Goal: Task Accomplishment & Management: Use online tool/utility

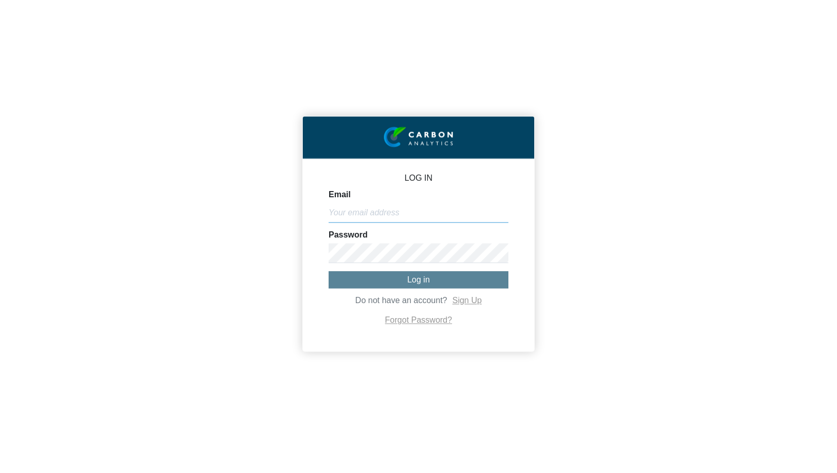
type input "[PERSON_NAME][EMAIL_ADDRESS][DOMAIN_NAME]"
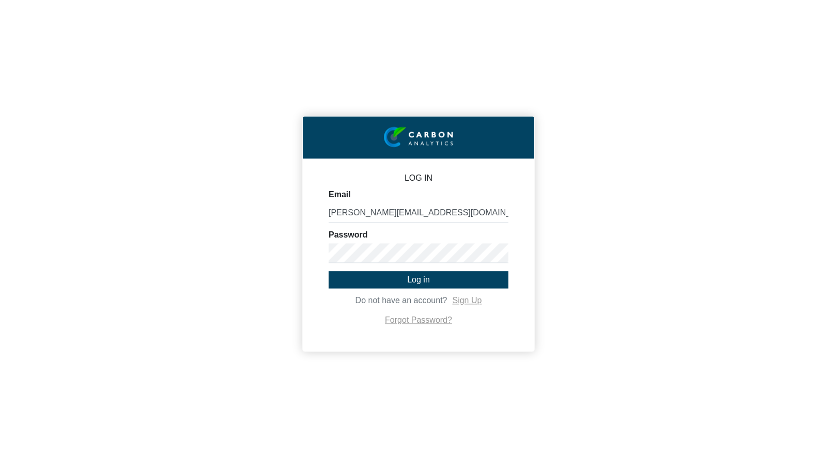
click at [418, 281] on span "Log in" at bounding box center [418, 279] width 23 height 9
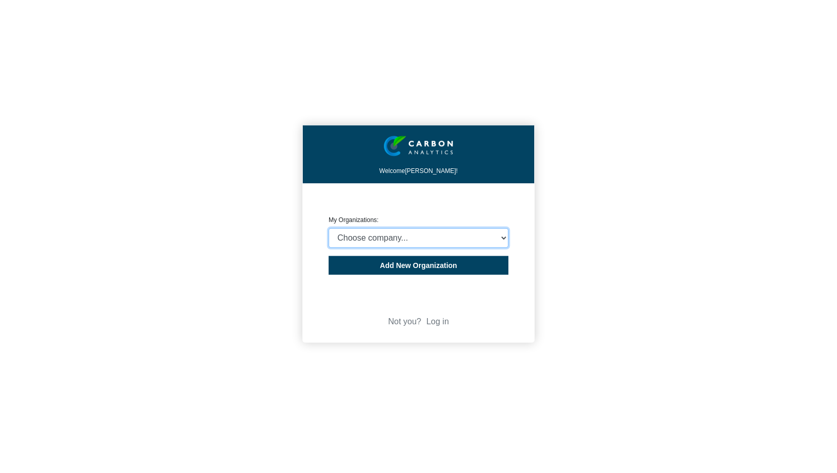
select select "932401"
click at [406, 259] on button "Add New Organization" at bounding box center [419, 265] width 180 height 19
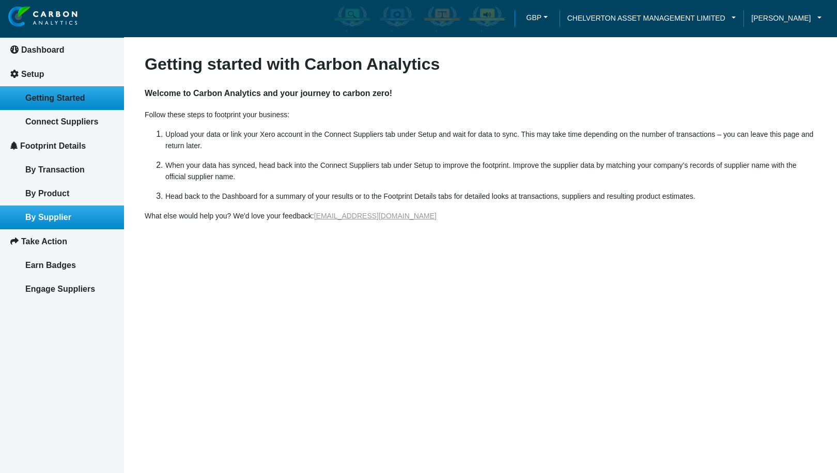
click at [58, 212] on link "By Supplier" at bounding box center [62, 218] width 124 height 24
